Goal: Task Accomplishment & Management: Manage account settings

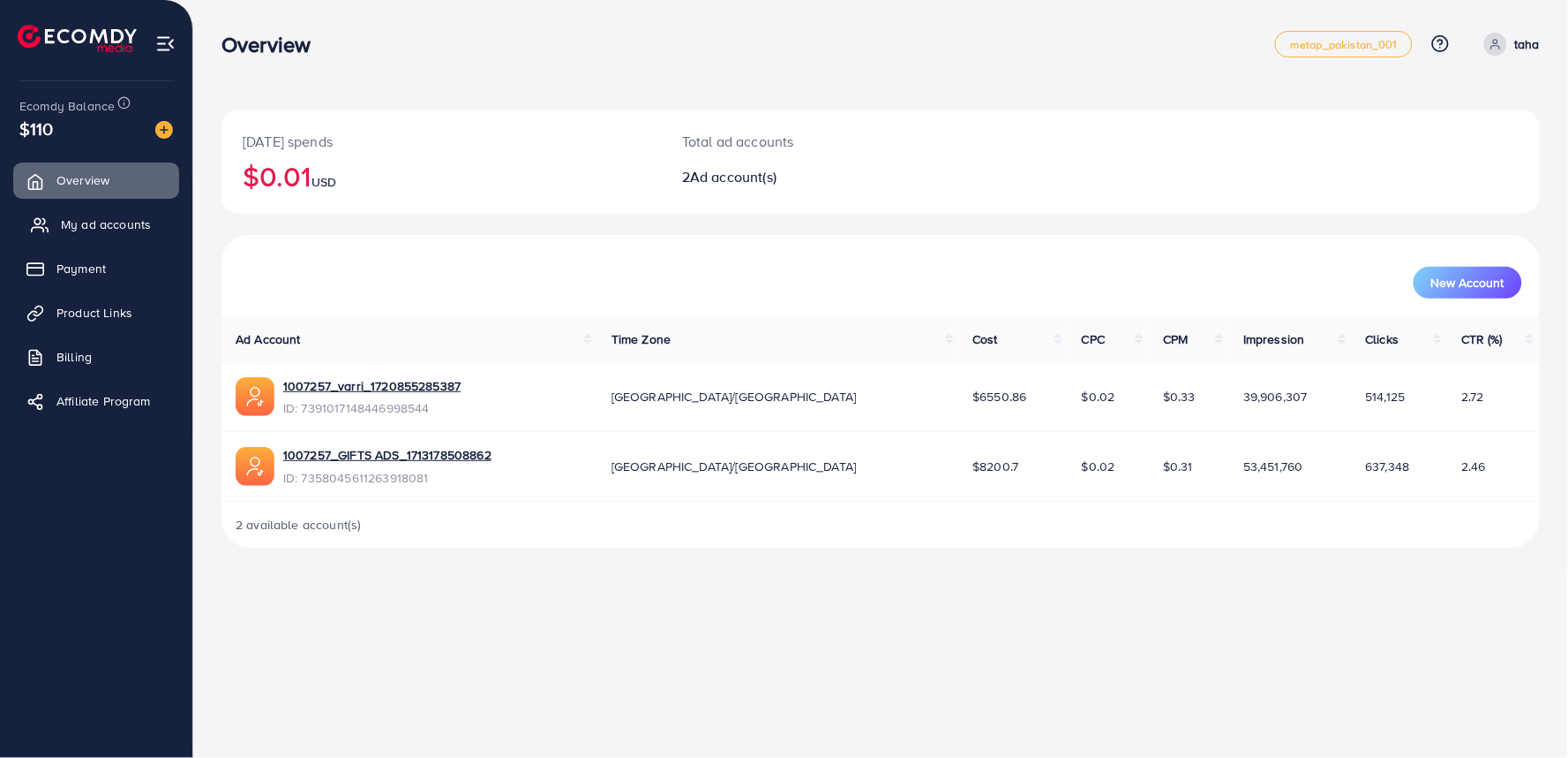
click at [83, 226] on span "My ad accounts" at bounding box center [105, 225] width 90 height 18
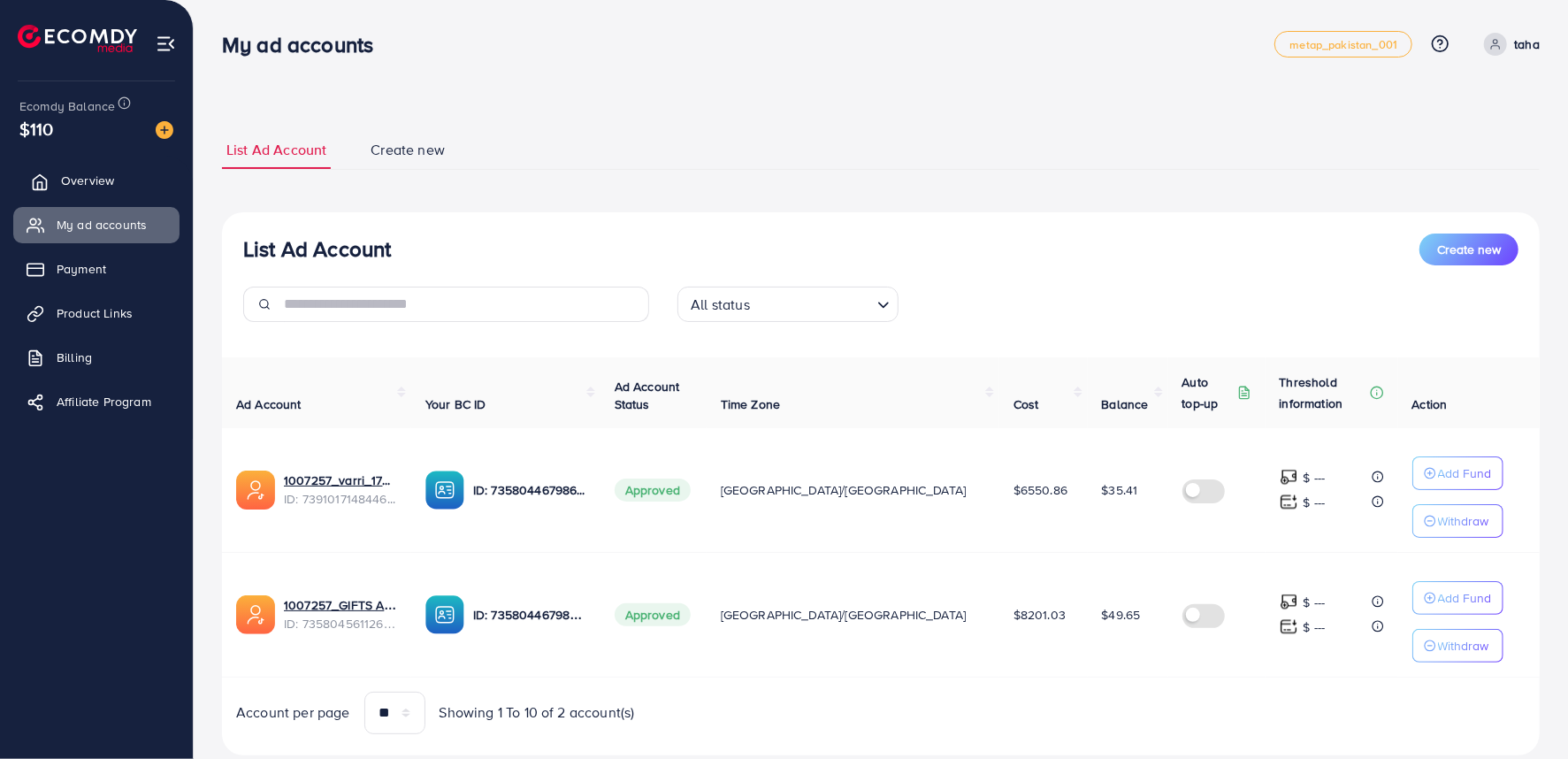
click at [83, 180] on span "Overview" at bounding box center [87, 180] width 53 height 18
click at [98, 228] on span "My ad accounts" at bounding box center [105, 225] width 91 height 18
